Goal: Information Seeking & Learning: Understand process/instructions

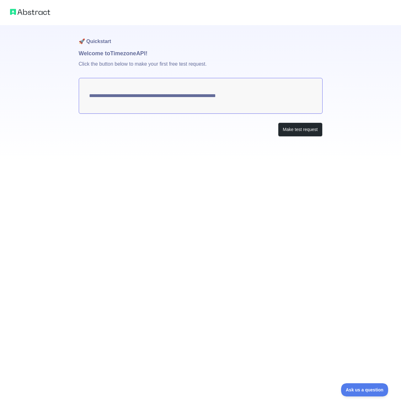
click at [201, 139] on div "**********" at bounding box center [201, 93] width 244 height 137
click at [285, 133] on button "Make test request" at bounding box center [300, 129] width 44 height 14
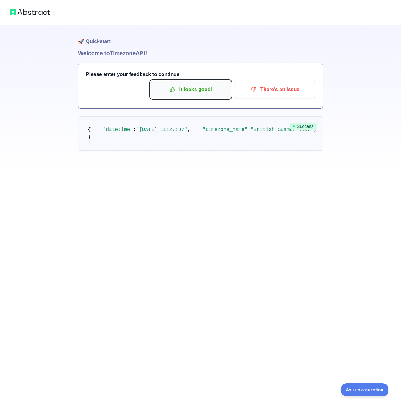
click at [201, 85] on p "It looks good!" at bounding box center [190, 89] width 71 height 11
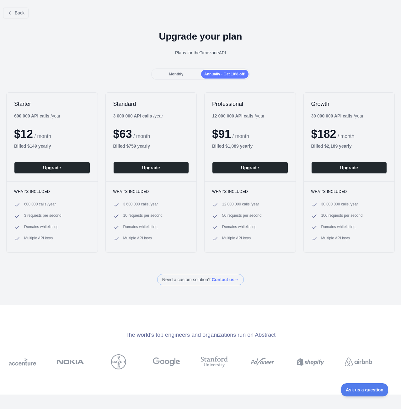
click at [178, 76] on span "Monthly" at bounding box center [176, 74] width 14 height 4
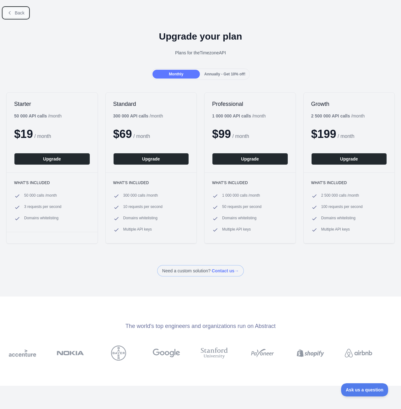
click at [14, 13] on button "Back" at bounding box center [15, 13] width 25 height 11
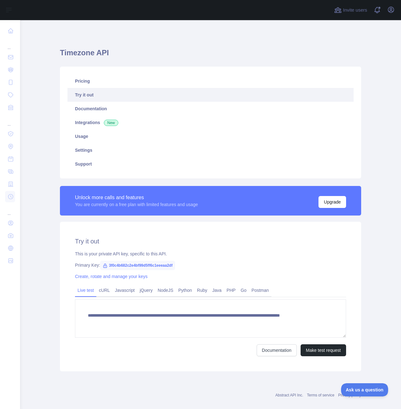
click at [113, 263] on span "3f0c4b682c2e4bf99d5ff6c1eeeaa2df" at bounding box center [137, 265] width 75 height 9
click at [101, 279] on link "Create, rotate and manage your keys" at bounding box center [111, 276] width 73 height 5
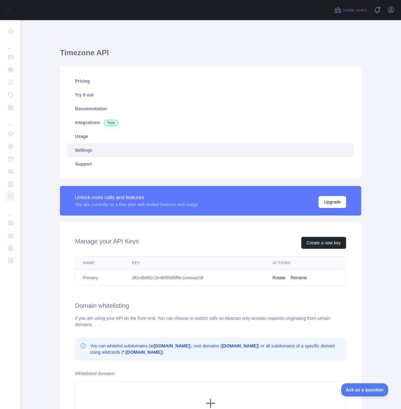
click at [163, 277] on td "3f0c4b682c2e4bf99d5ff6c1eeeaa2df" at bounding box center [195, 277] width 141 height 17
copy td "3f0c4b682c2e4bf99d5ff6c1eeeaa2df"
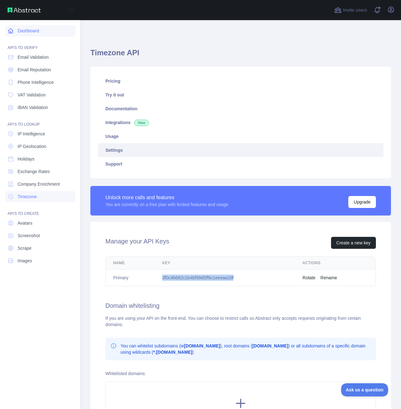
click at [27, 31] on link "Dashboard" at bounding box center [40, 30] width 70 height 11
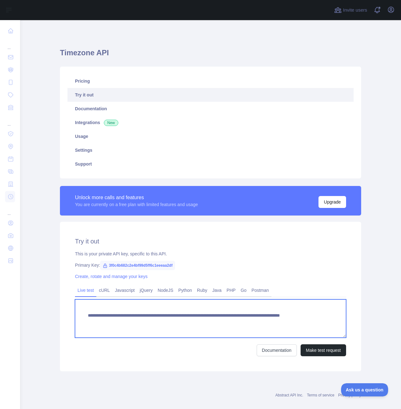
click at [155, 320] on textarea "**********" at bounding box center [210, 318] width 271 height 38
click at [295, 315] on textarea "**********" at bounding box center [210, 318] width 271 height 38
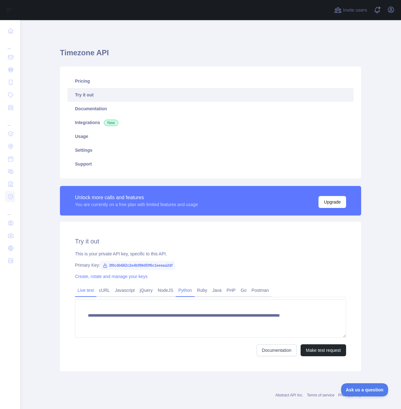
click at [183, 293] on link "Python" at bounding box center [185, 290] width 19 height 10
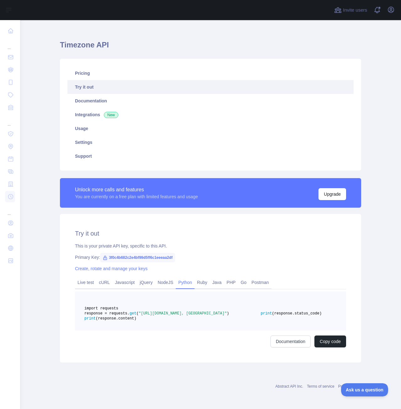
scroll to position [23, 0]
click at [272, 314] on span "(response.status_code)" at bounding box center [297, 313] width 50 height 4
click at [194, 311] on span ""https://timezone.abstractapi.com/v1/current_time/?api_key=3f0c4b682c2e4bf99d5f…" at bounding box center [183, 313] width 88 height 4
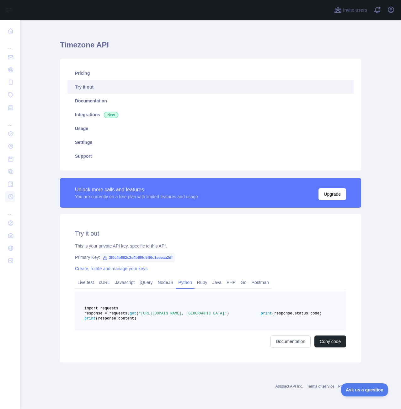
click at [290, 319] on pre "import requests response = requests. get ( "https://timezone.abstractapi.com/v1…" at bounding box center [210, 310] width 271 height 39
click at [102, 266] on link "Create, rotate and manage your keys" at bounding box center [111, 268] width 73 height 5
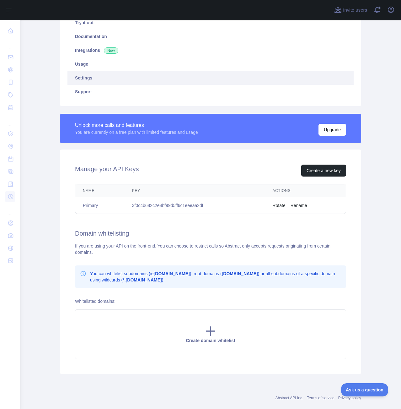
scroll to position [84, 0]
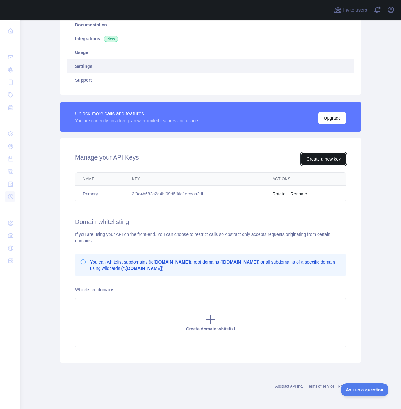
click at [319, 158] on button "Create a new key" at bounding box center [323, 159] width 45 height 12
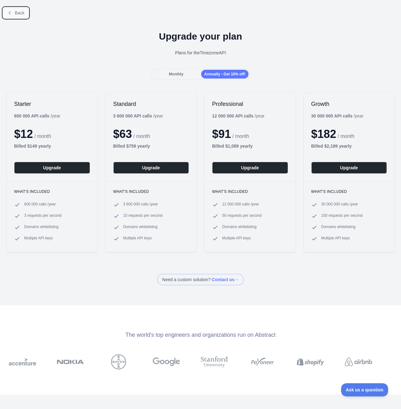
click at [10, 10] on button "Back" at bounding box center [15, 13] width 25 height 11
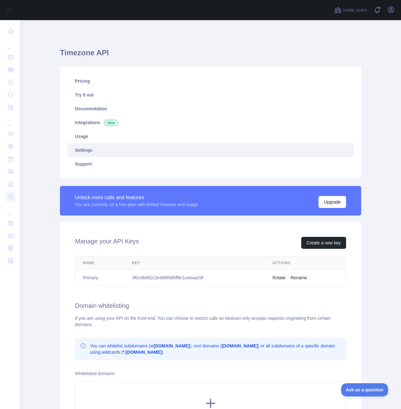
drag, startPoint x: 231, startPoint y: 264, endPoint x: 231, endPoint y: 267, distance: 3.5
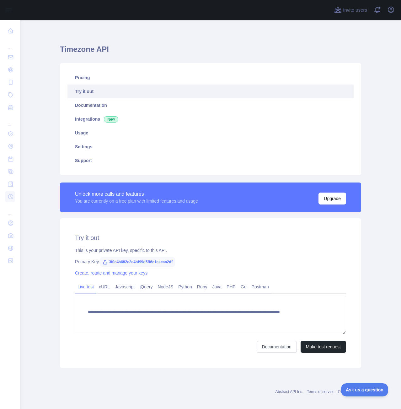
scroll to position [9, 0]
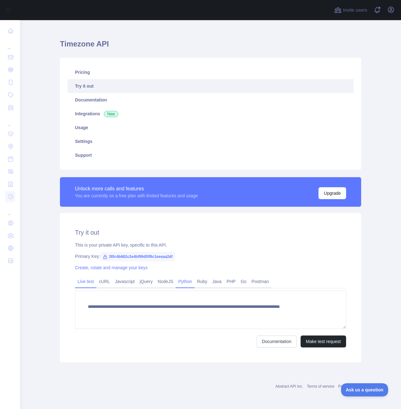
click at [177, 284] on link "Python" at bounding box center [185, 281] width 19 height 10
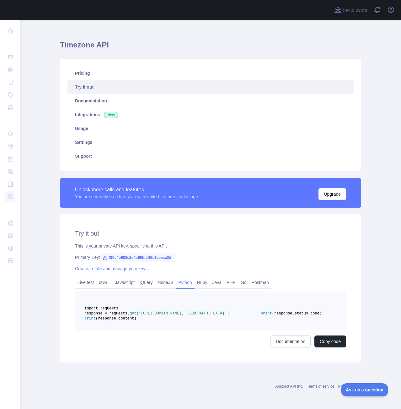
drag, startPoint x: 236, startPoint y: 323, endPoint x: 133, endPoint y: 318, distance: 102.8
click at [133, 318] on pre "import requests response = requests. get ( "https://timezone.abstractapi.com/v1…" at bounding box center [210, 310] width 271 height 39
click at [227, 316] on span ""https://timezone.abstractapi.com/v1/current_time/?api_key=3f0c4b682c2e4bf99d5f…" at bounding box center [183, 313] width 88 height 4
click at [183, 316] on span ""https://timezone.abstractapi.com/v1/current_time/?api_key=3f0c4b682c2e4bf99d5f…" at bounding box center [183, 313] width 88 height 4
click at [170, 316] on span ""https://timezone.abstractapi.com/v1/current_time/?api_key=3f0c4b682c2e4bf99d5f…" at bounding box center [183, 313] width 88 height 4
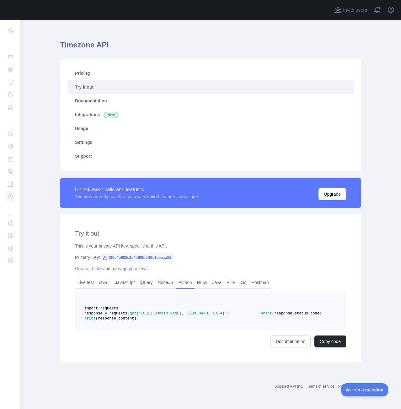
drag, startPoint x: 161, startPoint y: 317, endPoint x: 233, endPoint y: 321, distance: 72.0
click at [227, 316] on span ""https://timezone.abstractapi.com/v1/current_time/?api_key=3f0c4b682c2e4bf99d5f…" at bounding box center [183, 313] width 88 height 4
copy span ""https://timezone.abstractapi.com/v1/current_time/?api_key=3f0c4b682c2e4bf99d5f…"
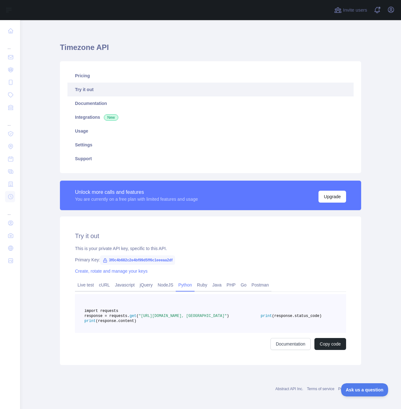
scroll to position [0, 0]
